Goal: Transaction & Acquisition: Purchase product/service

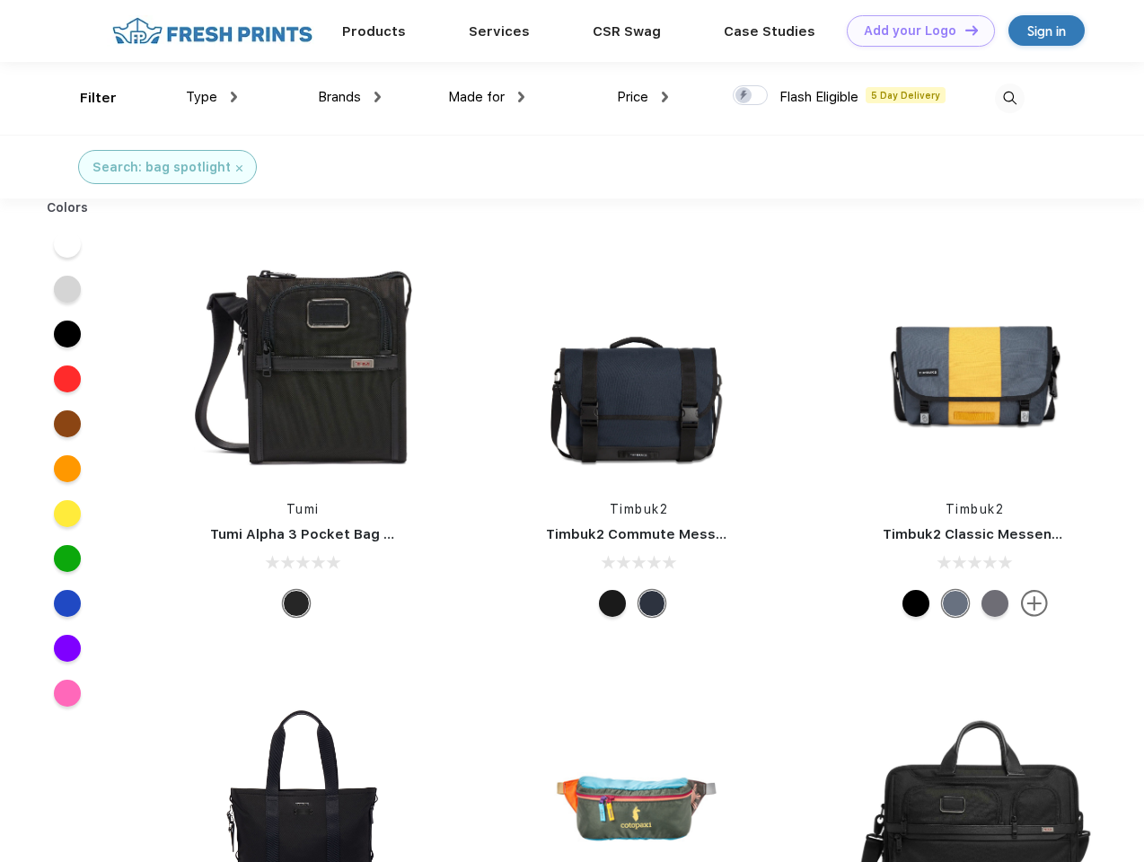
click at [914, 31] on link "Add your Logo Design Tool" at bounding box center [921, 30] width 148 height 31
click at [0, 0] on div "Design Tool" at bounding box center [0, 0] width 0 height 0
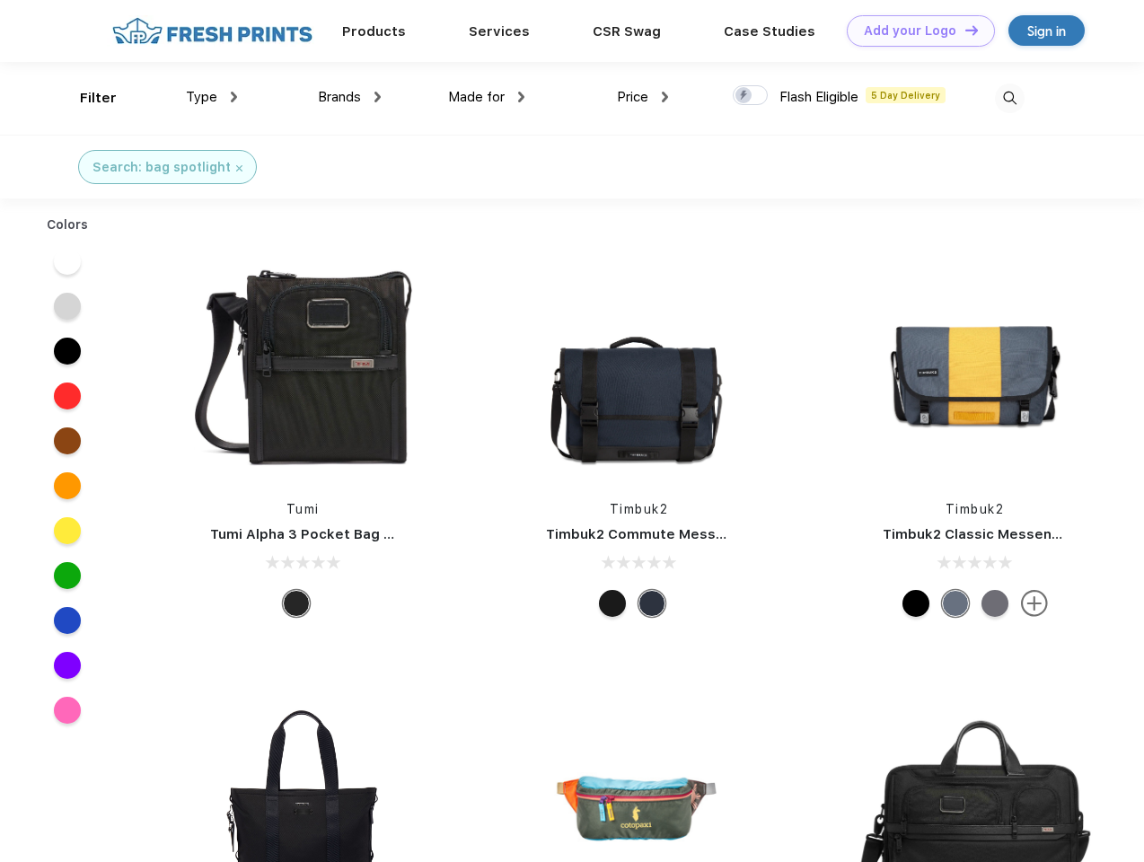
click at [963, 30] on link "Add your Logo Design Tool" at bounding box center [921, 30] width 148 height 31
click at [86, 98] on div "Filter" at bounding box center [98, 98] width 37 height 21
click at [212, 97] on span "Type" at bounding box center [201, 97] width 31 height 16
click at [349, 97] on span "Brands" at bounding box center [339, 97] width 43 height 16
click at [487, 97] on span "Made for" at bounding box center [476, 97] width 57 height 16
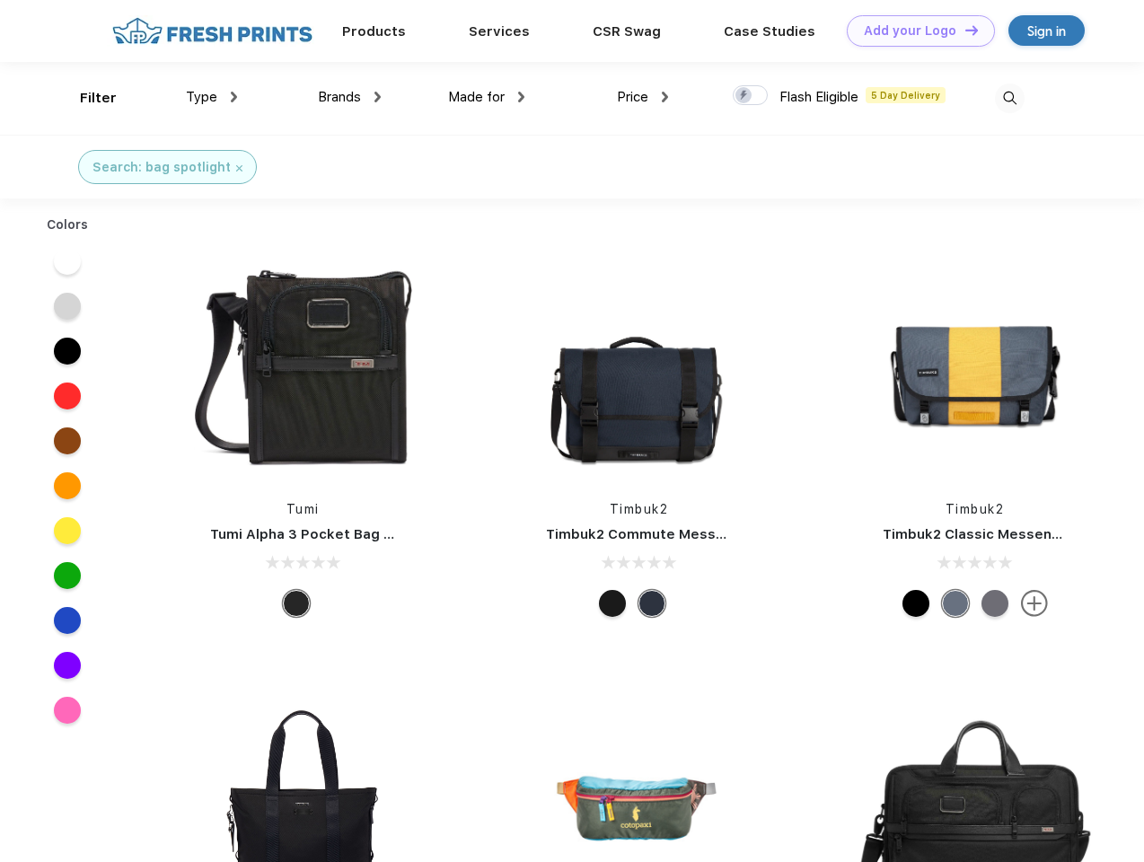
click at [643, 97] on span "Price" at bounding box center [632, 97] width 31 height 16
click at [751, 96] on div at bounding box center [750, 95] width 35 height 20
click at [744, 96] on input "checkbox" at bounding box center [739, 90] width 12 height 12
click at [1009, 98] on img at bounding box center [1010, 99] width 30 height 30
